Goal: Transaction & Acquisition: Obtain resource

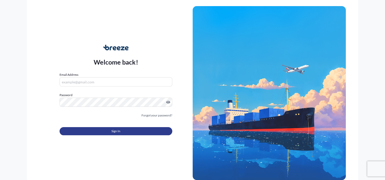
type input "[PERSON_NAME][EMAIL_ADDRESS][DOMAIN_NAME]"
click at [91, 131] on button "Sign In" at bounding box center [116, 131] width 113 height 8
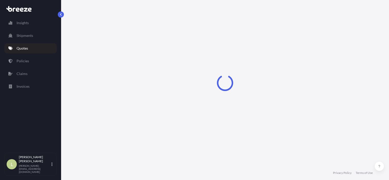
select select "Sea"
select select "1"
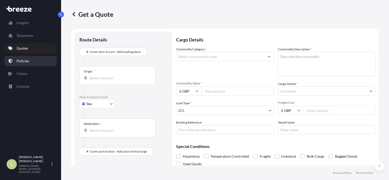
click at [27, 61] on p "Policies" at bounding box center [23, 61] width 12 height 5
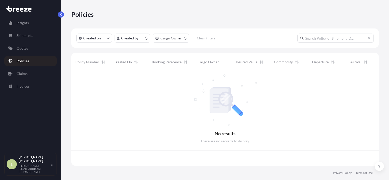
scroll to position [94, 304]
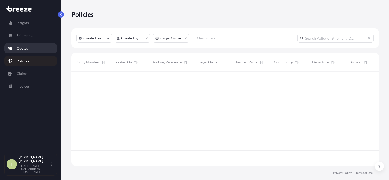
click at [28, 52] on link "Quotes" at bounding box center [30, 48] width 52 height 10
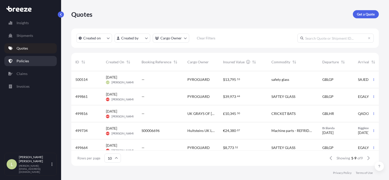
click at [28, 63] on p "Policies" at bounding box center [23, 61] width 12 height 5
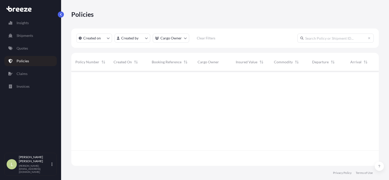
scroll to position [94, 304]
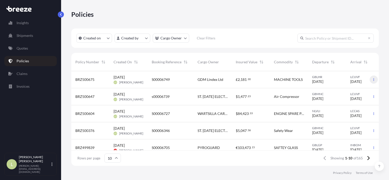
click at [372, 80] on button "button" at bounding box center [374, 80] width 8 height 8
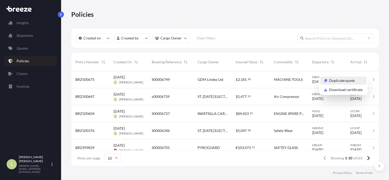
click at [348, 81] on p "Duplicate quote" at bounding box center [341, 80] width 25 height 5
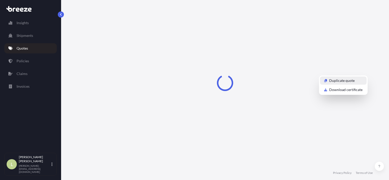
select select "Road"
select select "Air"
select select "Road"
select select "3"
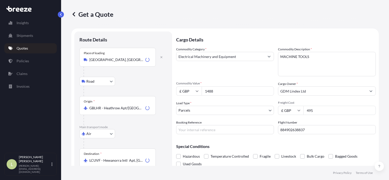
scroll to position [8, 0]
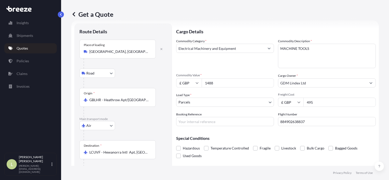
drag, startPoint x: 229, startPoint y: 83, endPoint x: 192, endPoint y: 83, distance: 37.2
click at [192, 83] on div "£ GBP 1488" at bounding box center [225, 82] width 98 height 9
click at [317, 101] on input "495" at bounding box center [340, 102] width 72 height 9
drag, startPoint x: 214, startPoint y: 84, endPoint x: 192, endPoint y: 79, distance: 22.7
click at [192, 79] on div "£ GBP 1488" at bounding box center [225, 82] width 98 height 9
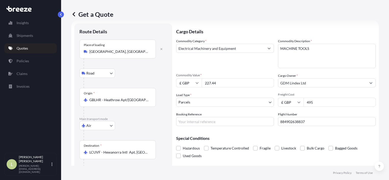
type input "227.44"
type input "350"
click at [314, 121] on input "884902638837" at bounding box center [327, 121] width 98 height 9
drag, startPoint x: 314, startPoint y: 121, endPoint x: 275, endPoint y: 117, distance: 38.9
click at [275, 117] on div "Commodity Category * Electrical Machinery and Equipment Commodity Description *…" at bounding box center [276, 83] width 200 height 88
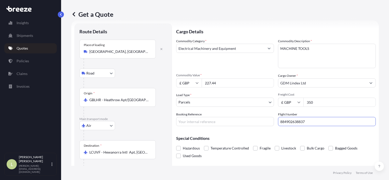
paste input "22279014"
type input "884922279014"
click at [239, 120] on input "Booking Reference" at bounding box center [225, 121] width 98 height 9
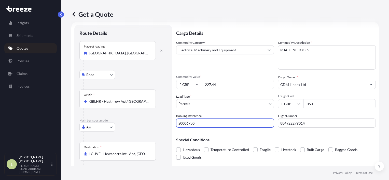
scroll to position [0, 0]
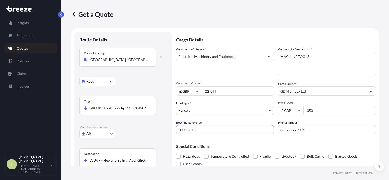
type input "S0006750"
drag, startPoint x: 312, startPoint y: 59, endPoint x: 265, endPoint y: 57, distance: 47.2
click at [265, 57] on div "Commodity Category * Electrical Machinery and Equipment Commodity Description *…" at bounding box center [276, 91] width 200 height 88
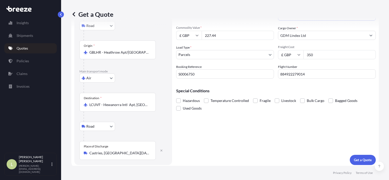
scroll to position [58, 0]
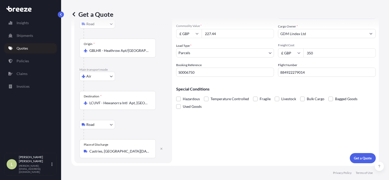
type textarea "PLASTIC TUBING"
click at [354, 160] on p "Get a Quote" at bounding box center [363, 158] width 18 height 5
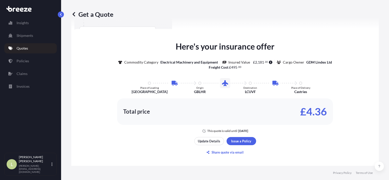
scroll to position [174, 0]
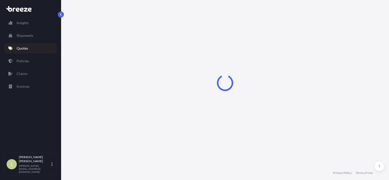
select select "Road"
select select "Air"
select select "Road"
select select "3"
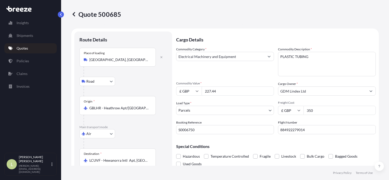
click at [117, 15] on p "Quote 500685" at bounding box center [96, 14] width 50 height 8
copy p "500685"
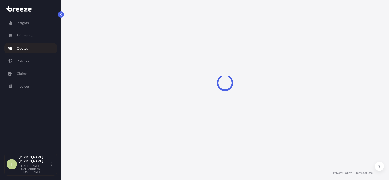
select select "Road"
select select "Air"
select select "Road"
select select "3"
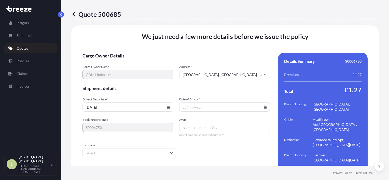
scroll to position [732, 0]
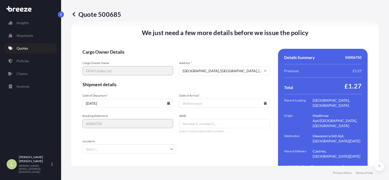
click at [214, 119] on input "AWB" at bounding box center [224, 123] width 91 height 9
paste input "884902638837"
type input "884902638837"
click at [264, 102] on icon at bounding box center [265, 103] width 3 height 3
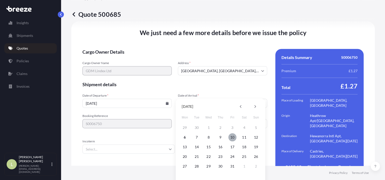
click at [230, 137] on button "10" at bounding box center [232, 137] width 8 height 8
type input "10/10/2025"
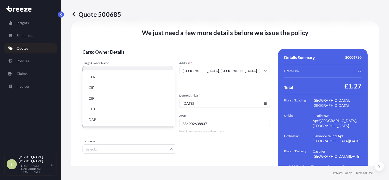
click at [146, 145] on input "Incoterm" at bounding box center [130, 149] width 94 height 9
click at [132, 119] on li "DAP" at bounding box center [129, 120] width 88 height 10
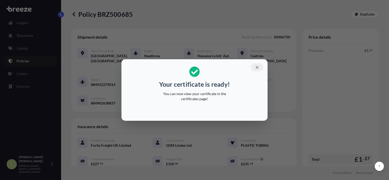
click at [257, 66] on icon "button" at bounding box center [257, 67] width 5 height 5
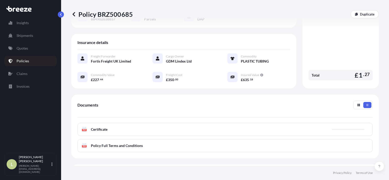
scroll to position [125, 0]
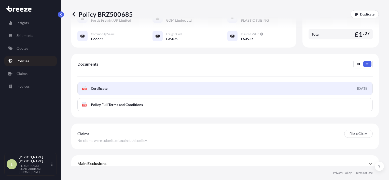
click at [141, 86] on link "PDF Certificate 2025-10-06" at bounding box center [224, 88] width 295 height 13
